Goal: Task Accomplishment & Management: Complete application form

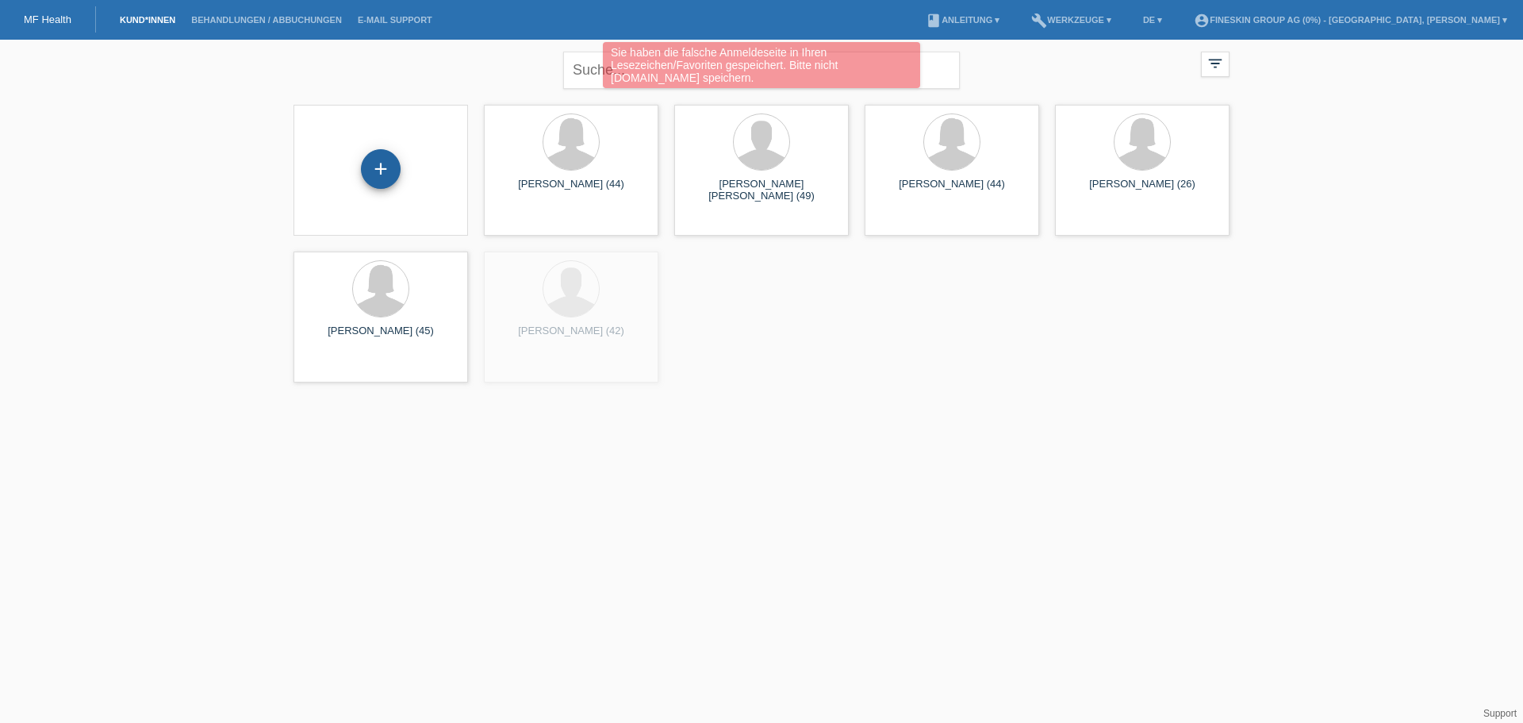
click at [385, 164] on div "+" at bounding box center [381, 169] width 40 height 40
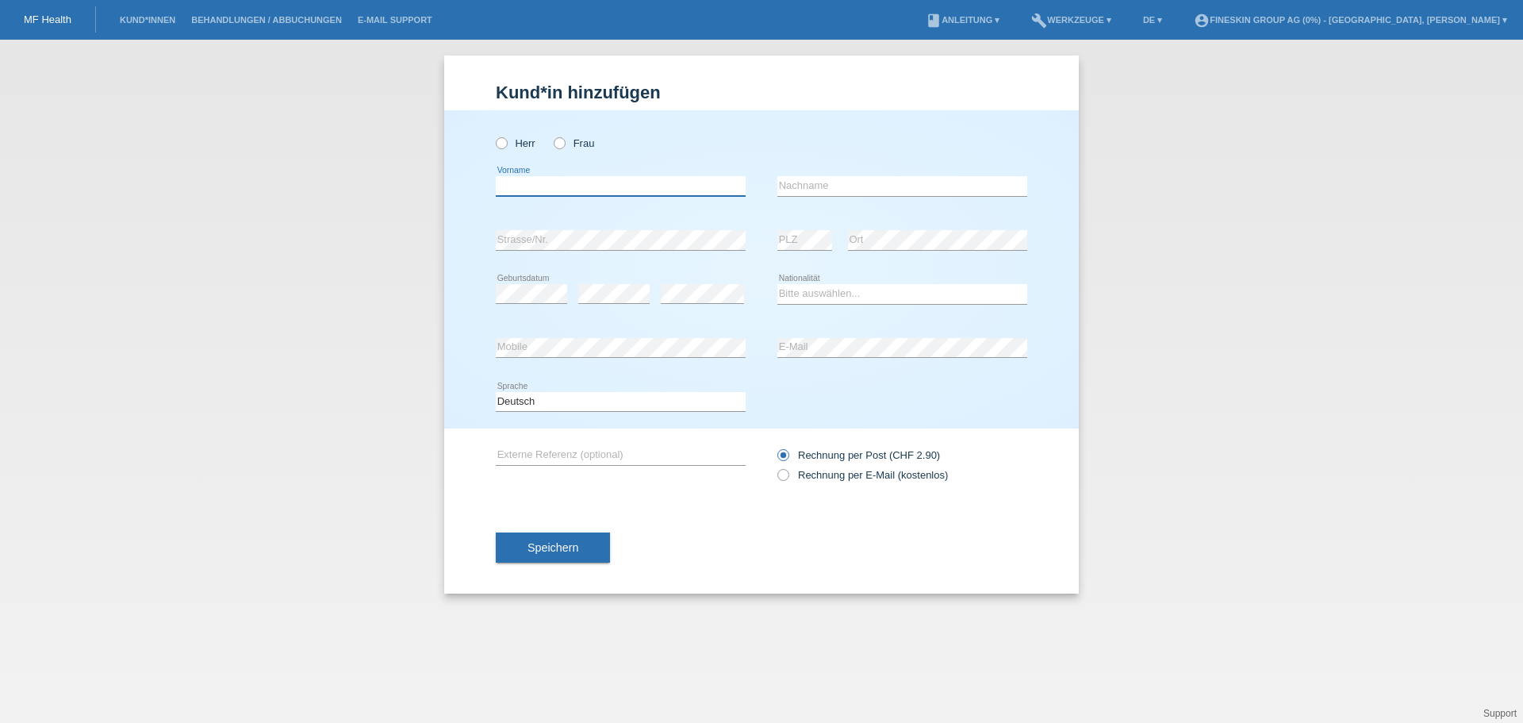
click at [534, 181] on input "text" at bounding box center [621, 186] width 250 height 20
type input "Andrea Garcia"
type input "Samora-Schai"
select select "CH"
click at [777, 284] on select "Bitte auswählen... Schweiz Deutschland Liechtenstein Österreich ------------ Af…" at bounding box center [902, 293] width 250 height 19
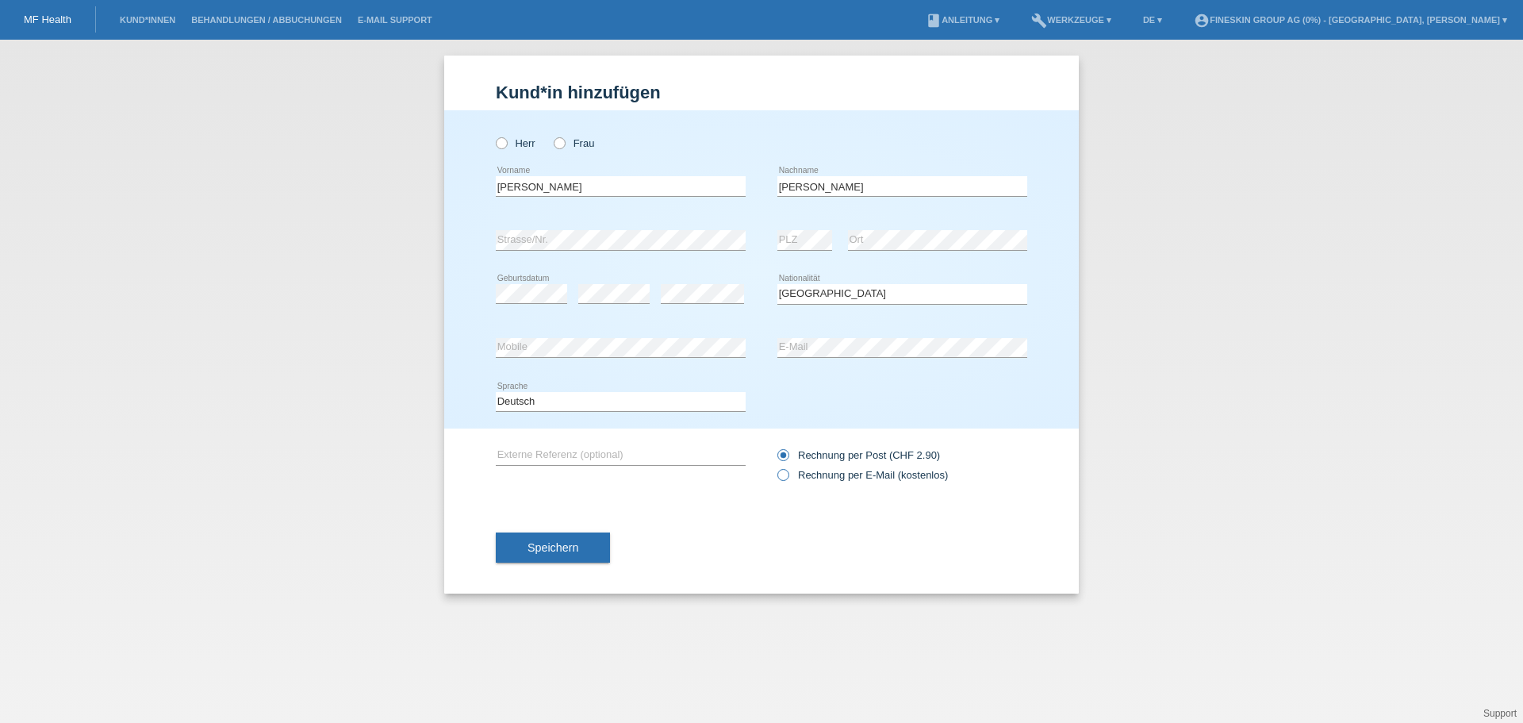
click at [828, 479] on label "Rechnung per E-Mail (kostenlos)" at bounding box center [862, 475] width 171 height 12
click at [788, 479] on input "Rechnung per E-Mail (kostenlos)" at bounding box center [782, 479] width 10 height 20
radio input "true"
click at [561, 547] on span "Speichern" at bounding box center [552, 547] width 51 height 13
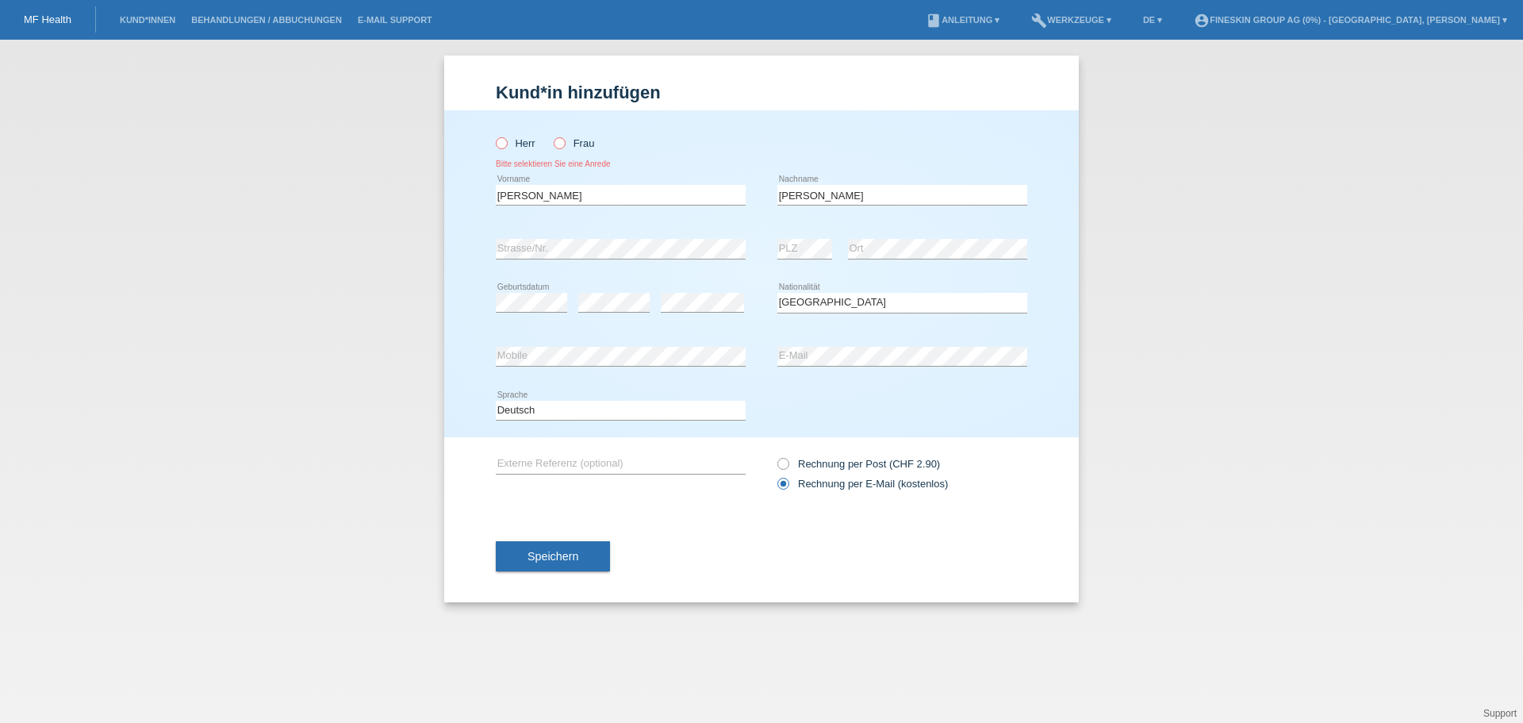
click at [569, 145] on label "Frau" at bounding box center [574, 143] width 40 height 12
click at [564, 145] on input "Frau" at bounding box center [559, 142] width 10 height 10
radio input "true"
click at [541, 546] on button "Speichern" at bounding box center [553, 556] width 114 height 30
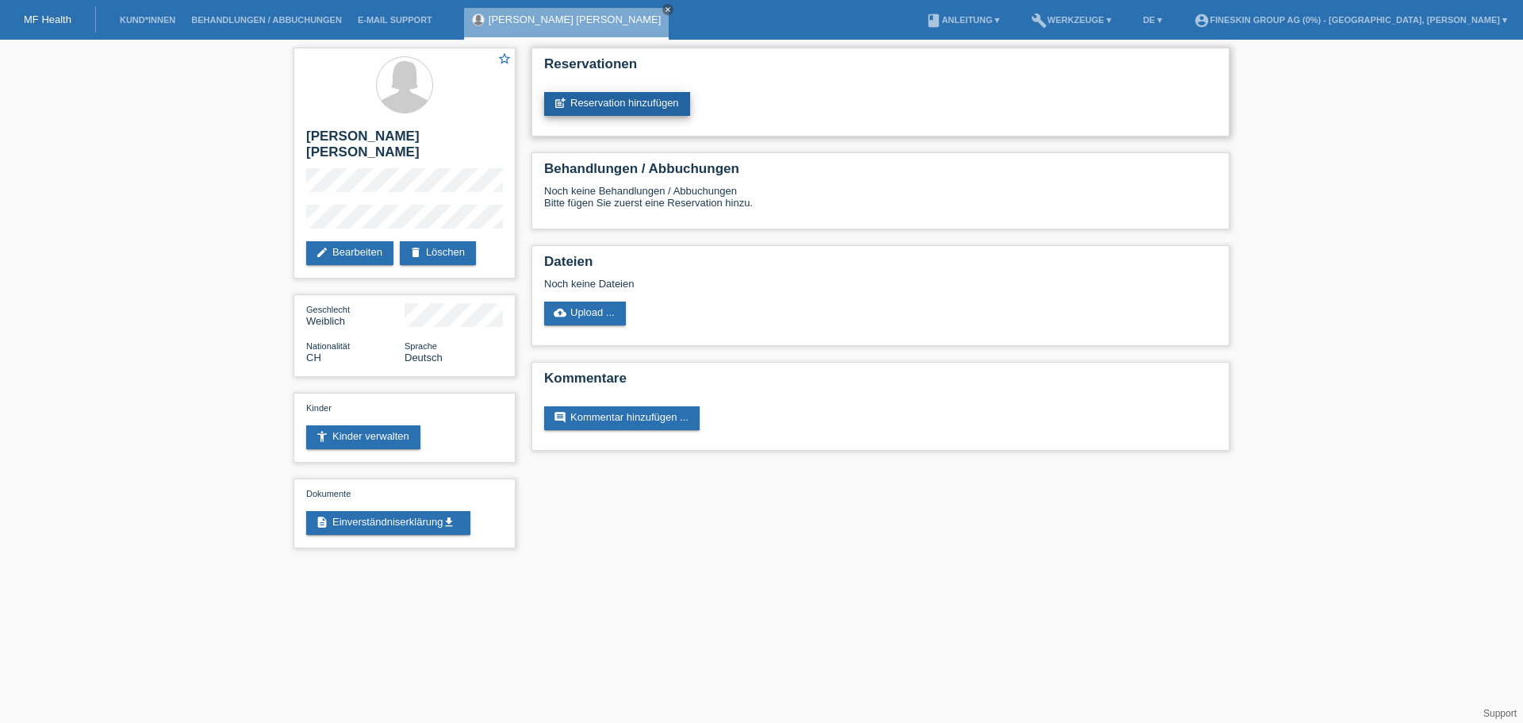
drag, startPoint x: 636, startPoint y: 99, endPoint x: 646, endPoint y: 105, distance: 12.1
click at [636, 99] on link "post_add Reservation hinzufügen" at bounding box center [617, 104] width 146 height 24
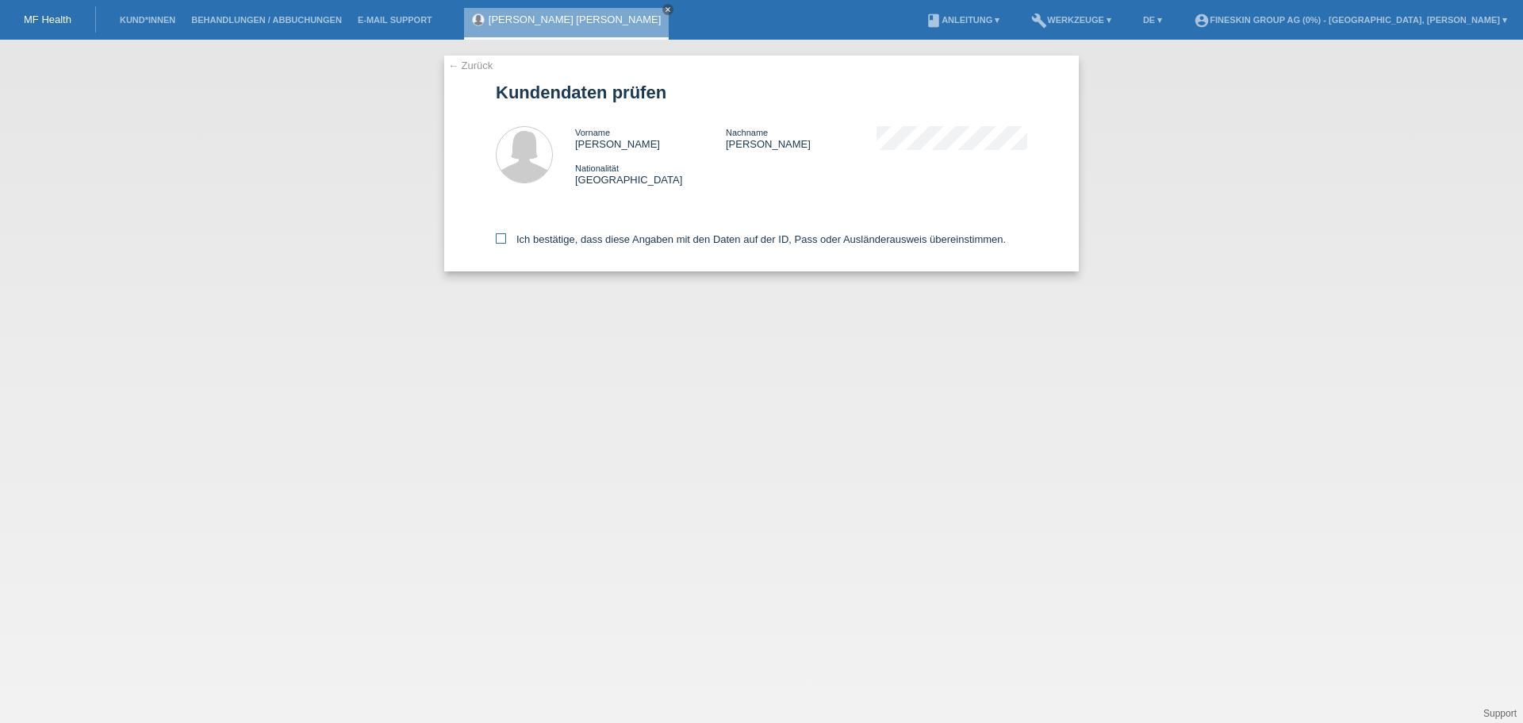
click at [520, 233] on label "Ich bestätige, dass diese Angaben mit den Daten auf der ID, Pass oder Ausländer…" at bounding box center [751, 239] width 510 height 12
click at [506, 233] on input "Ich bestätige, dass diese Angaben mit den Daten auf der ID, Pass oder Ausländer…" at bounding box center [501, 238] width 10 height 10
checkbox input "true"
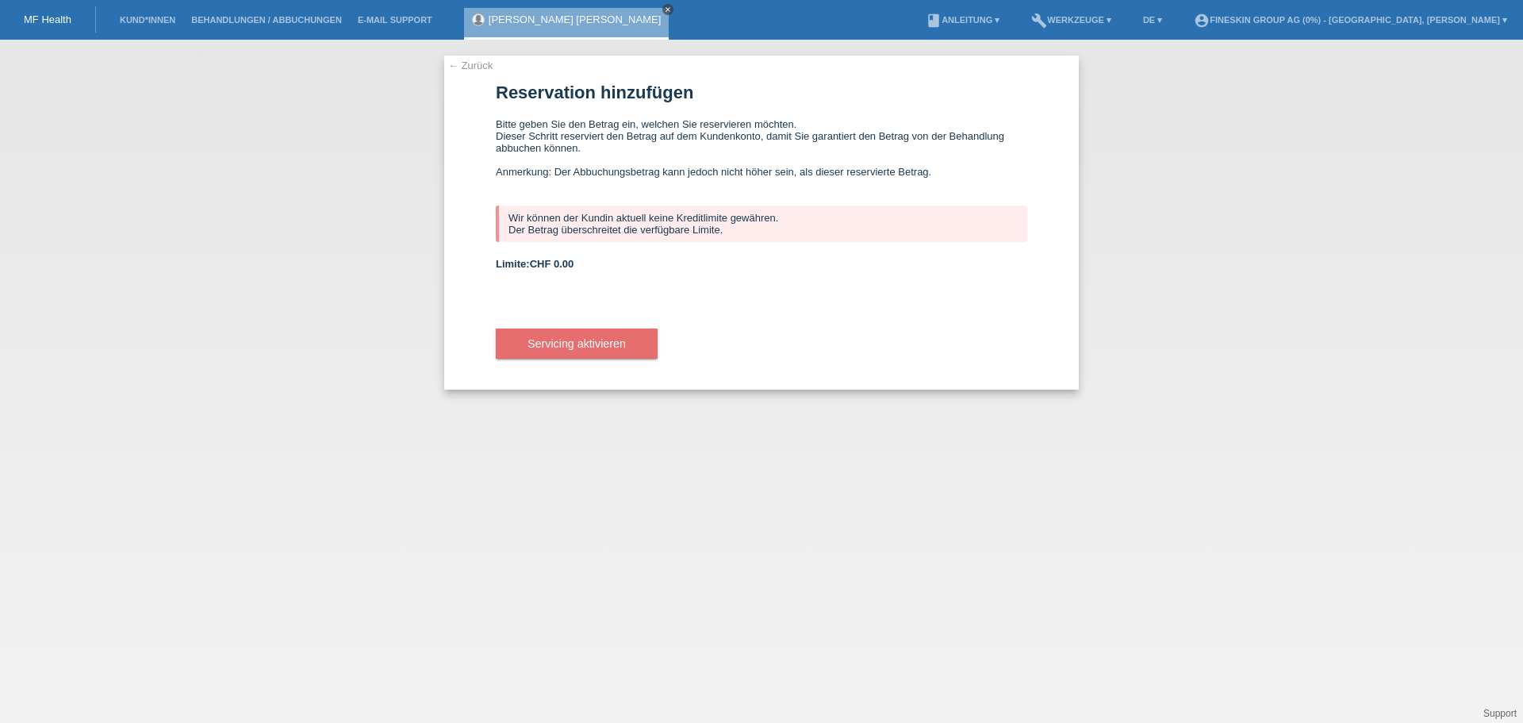
click at [664, 6] on icon "close" at bounding box center [668, 10] width 8 height 8
click at [149, 20] on link "Kund*innen" at bounding box center [147, 20] width 71 height 10
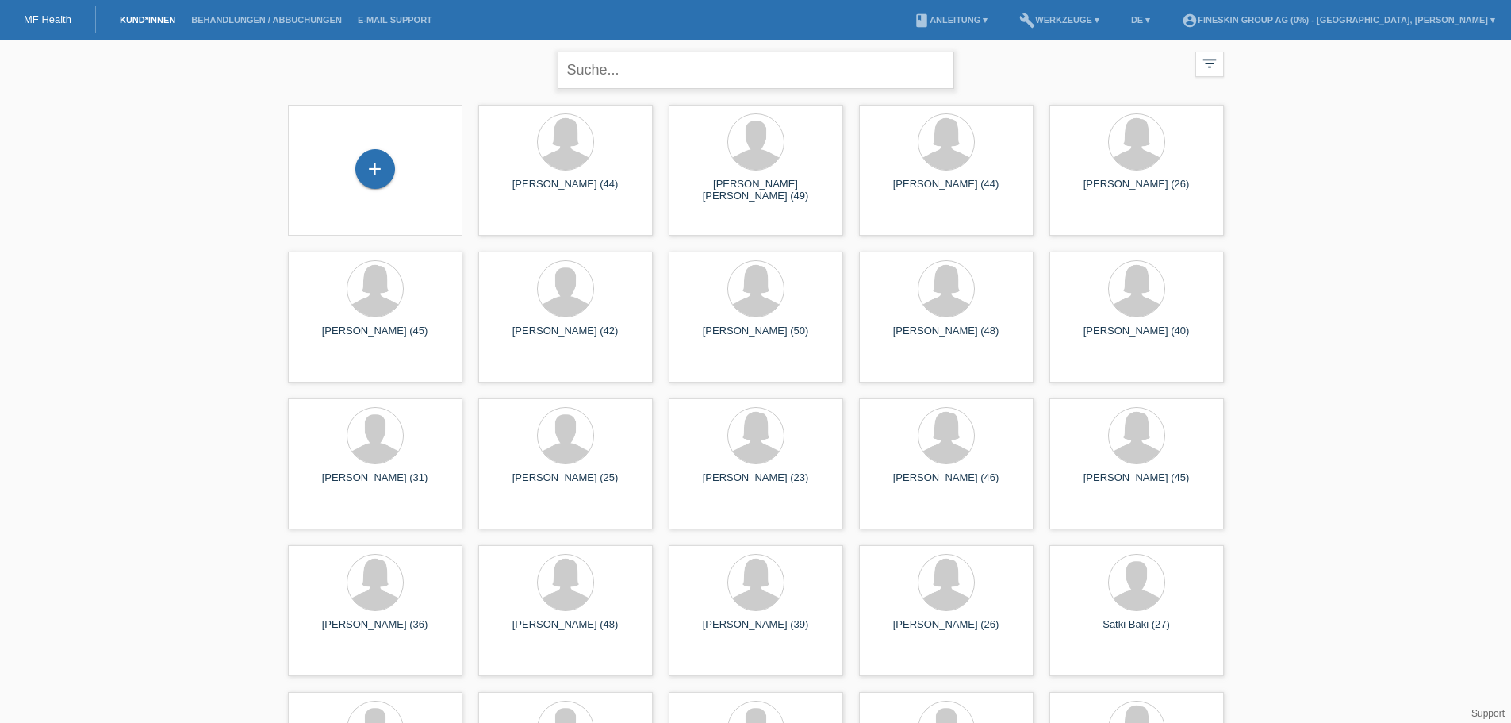
click at [604, 69] on input "text" at bounding box center [756, 70] width 397 height 37
type input "v"
type input "ziza"
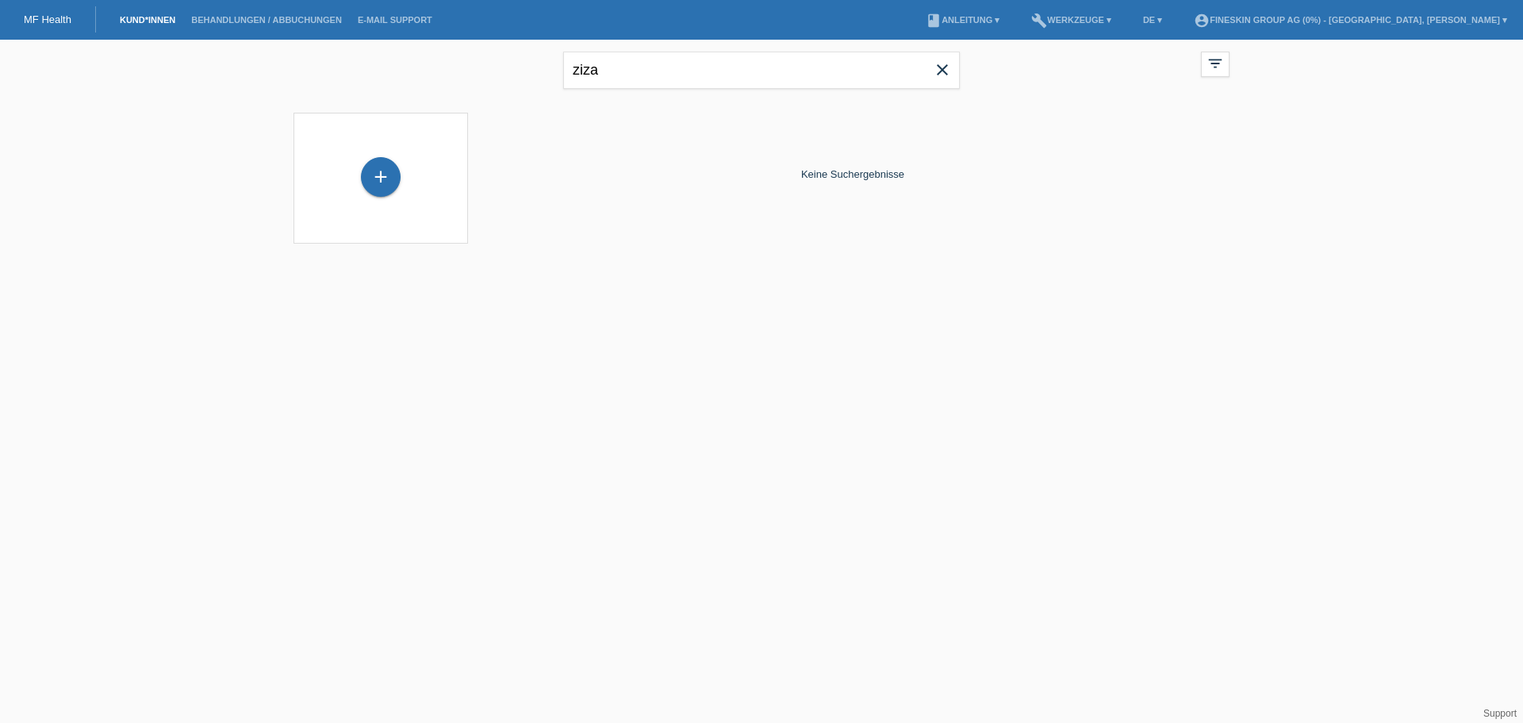
click at [942, 69] on icon "close" at bounding box center [942, 69] width 19 height 19
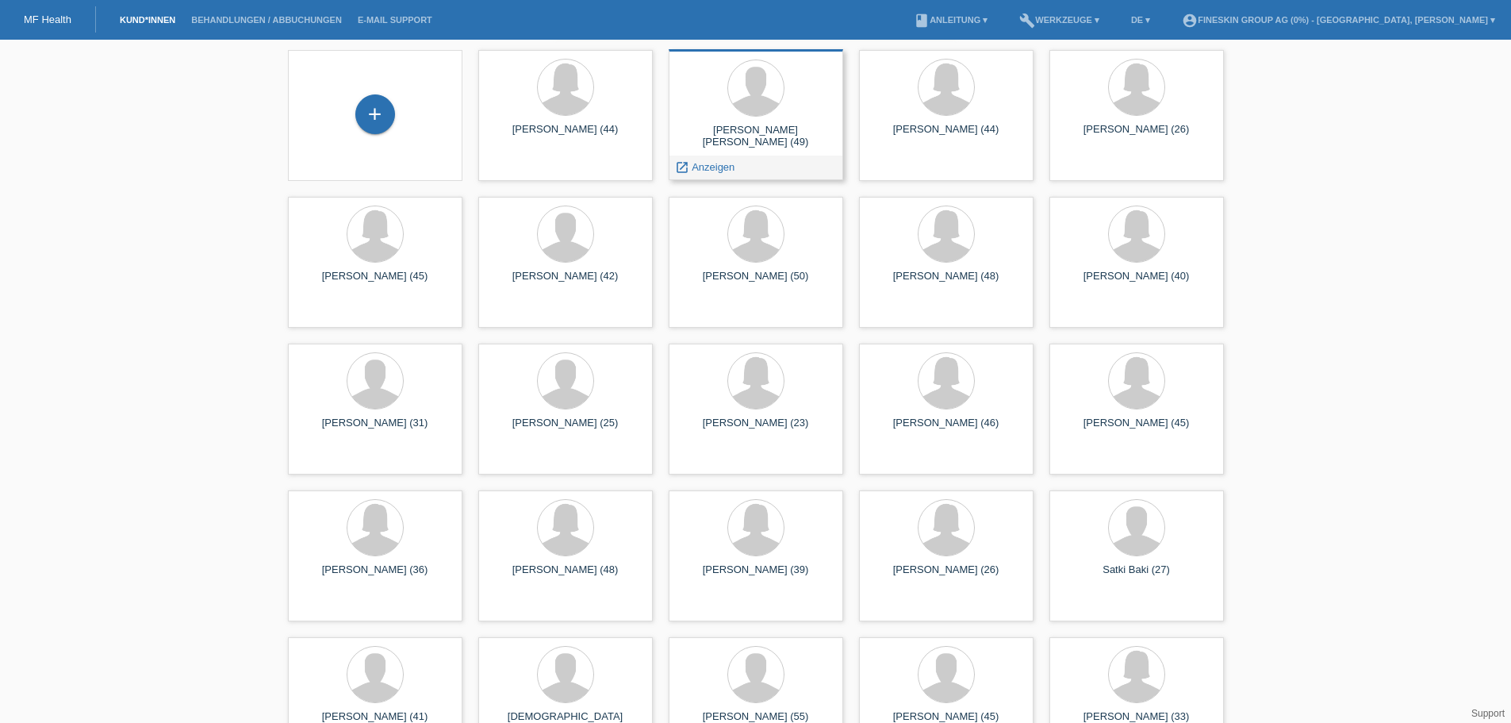
scroll to position [79, 0]
